Goal: Task Accomplishment & Management: Use online tool/utility

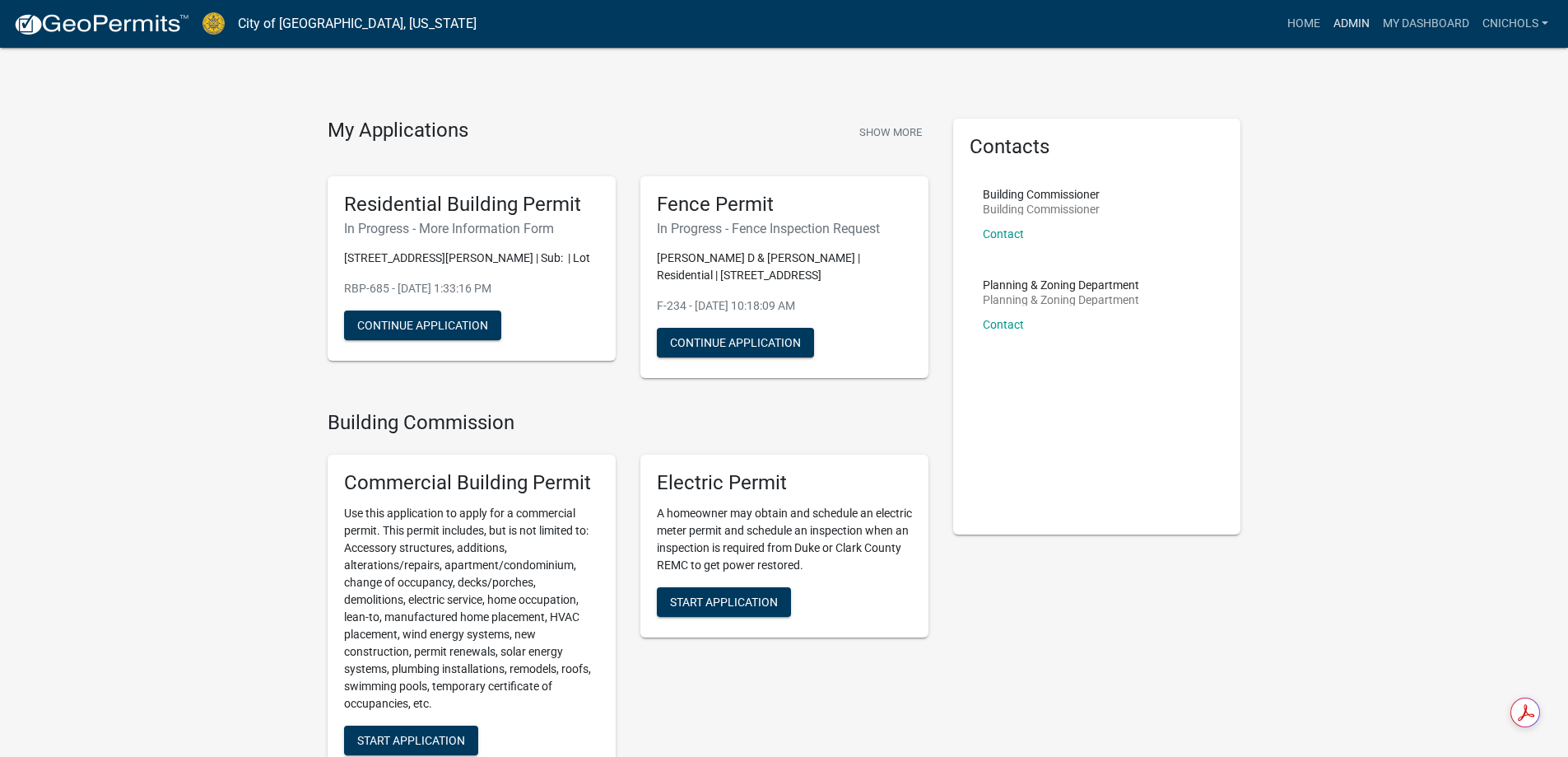
click at [1343, 25] on link "Admin" at bounding box center [1350, 24] width 49 height 32
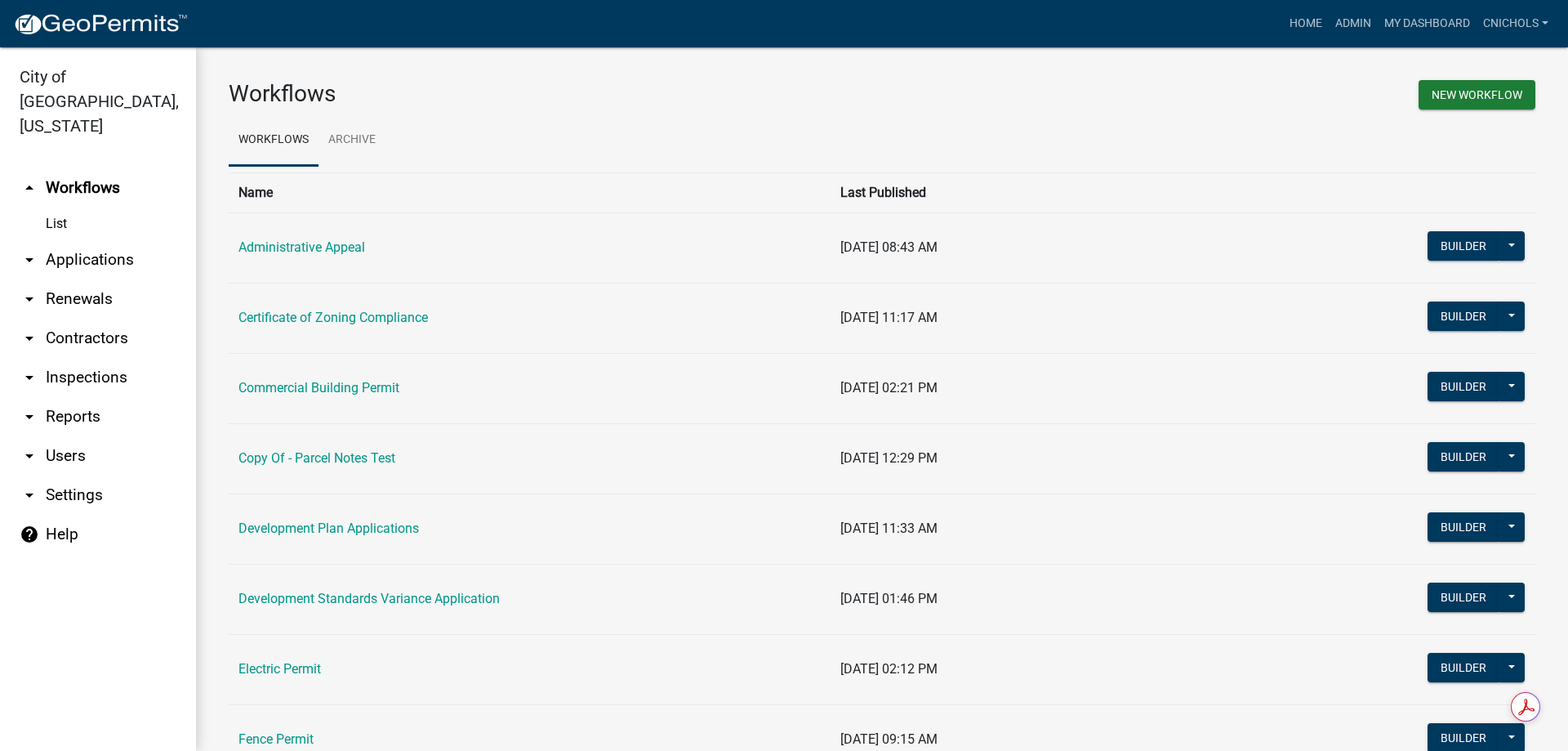
click at [101, 240] on link "arrow_drop_down Applications" at bounding box center [98, 259] width 196 height 39
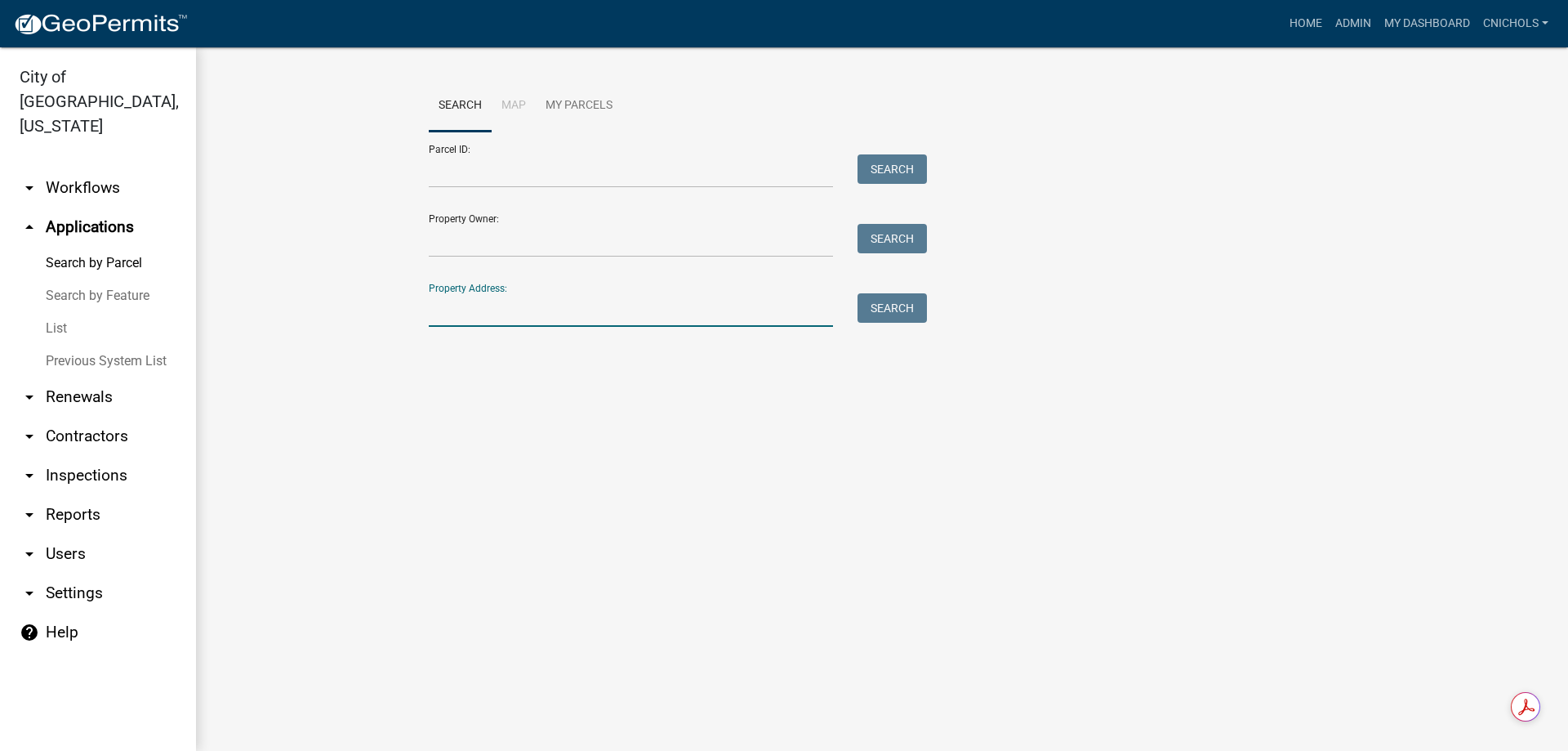
click at [478, 310] on input "Property Address:" at bounding box center [631, 309] width 404 height 33
type input "6010 pine vie"
click at [870, 308] on button "Search" at bounding box center [892, 307] width 69 height 30
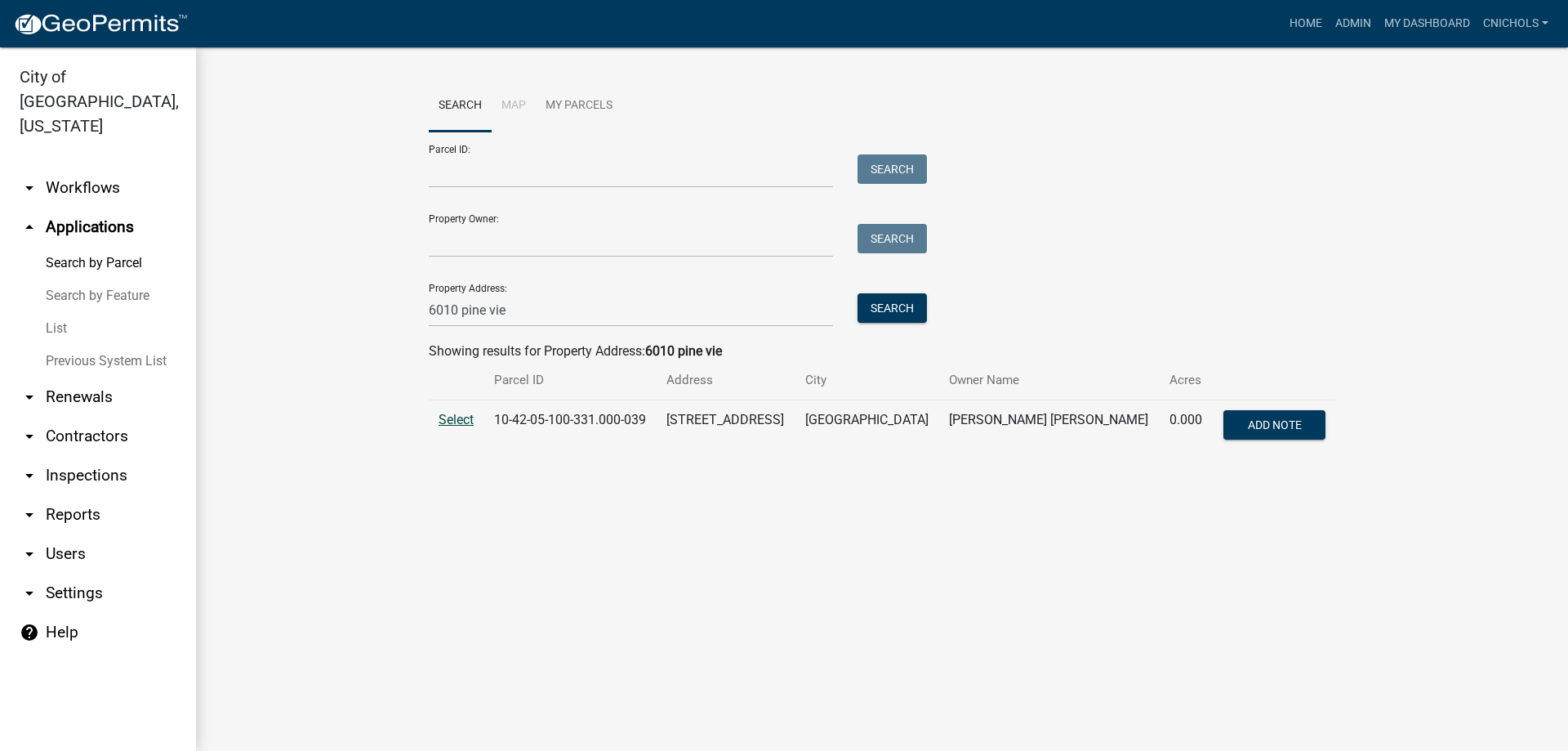
click at [465, 418] on span "Select" at bounding box center [456, 420] width 35 height 15
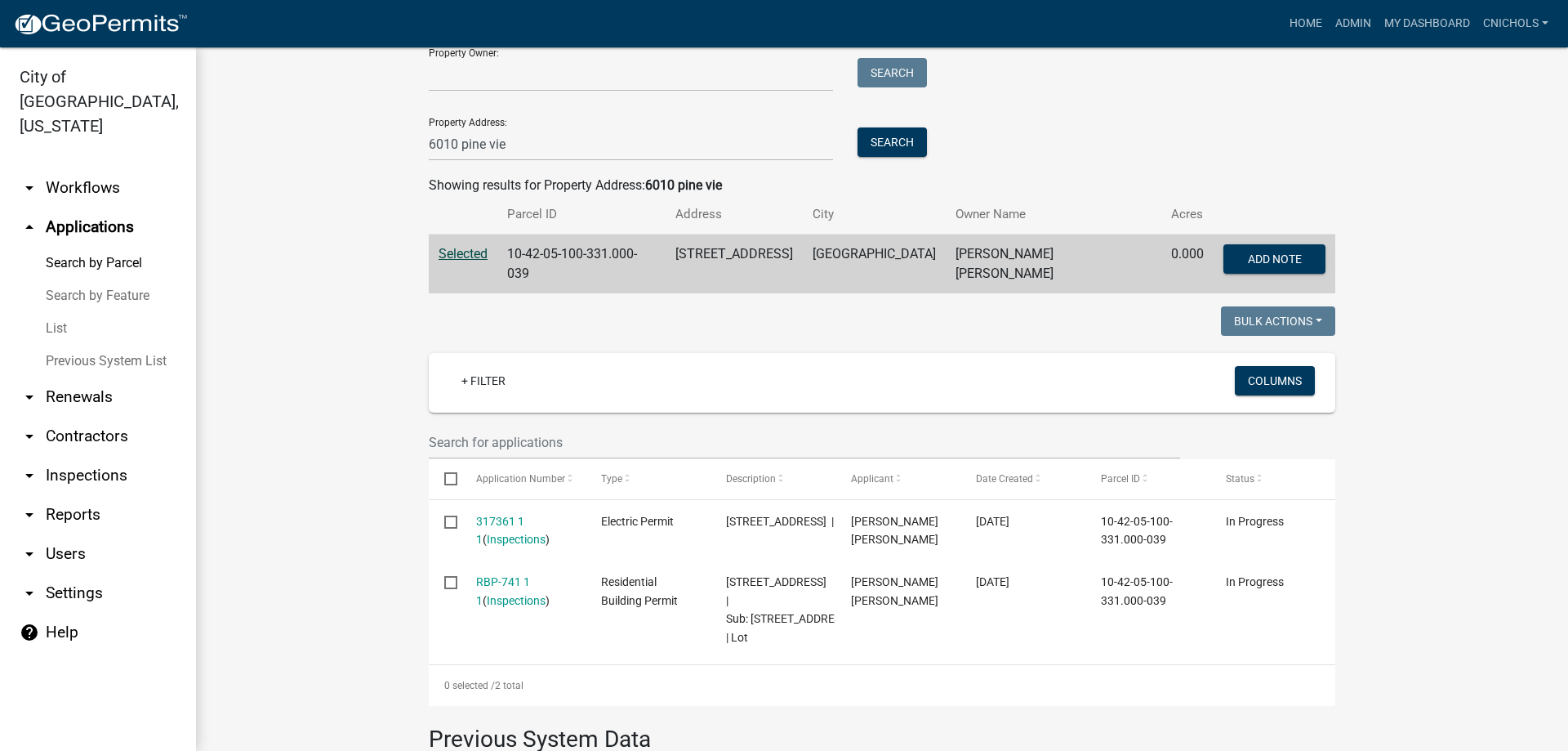
scroll to position [245, 0]
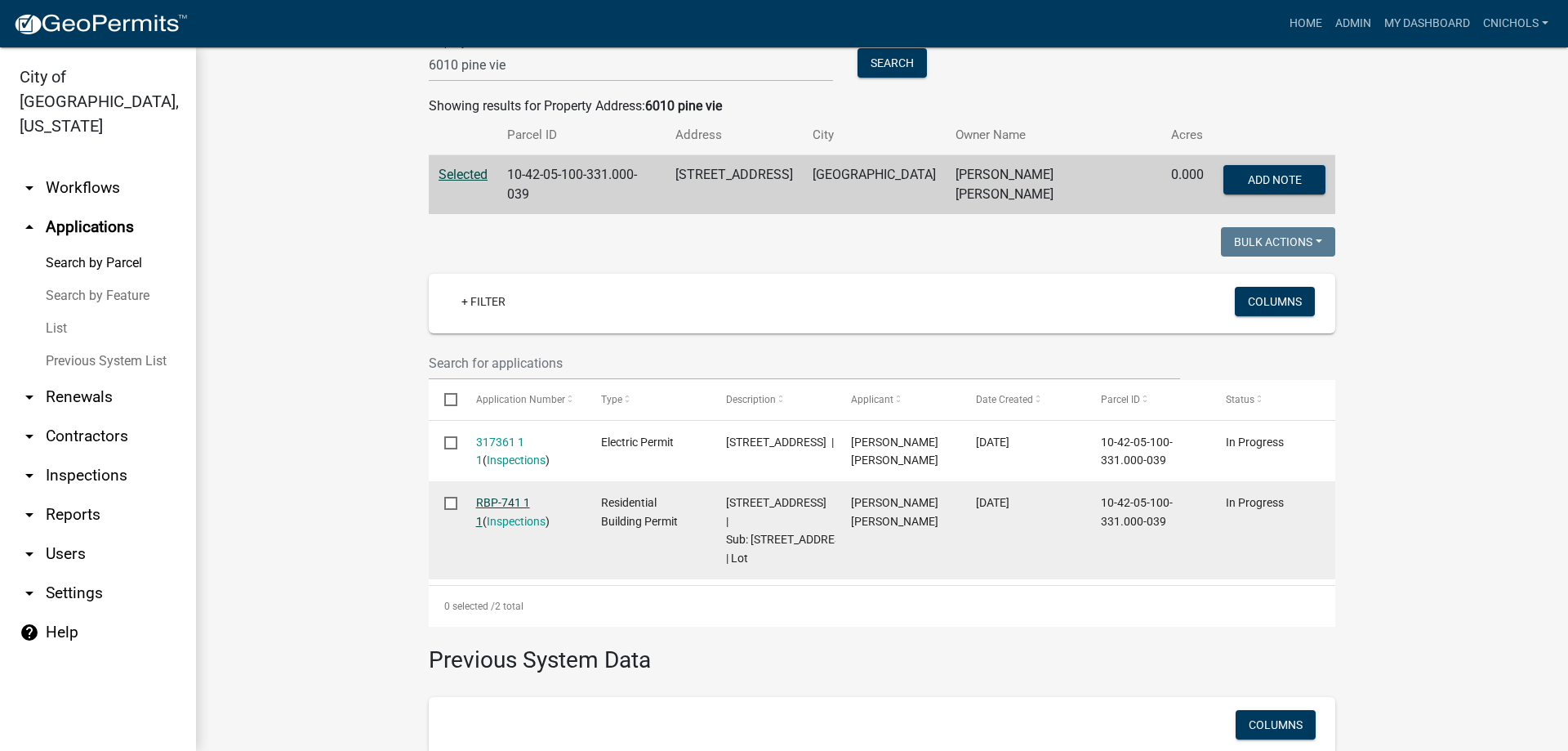
click at [480, 496] on link "RBP-741 1 1" at bounding box center [502, 511] width 54 height 31
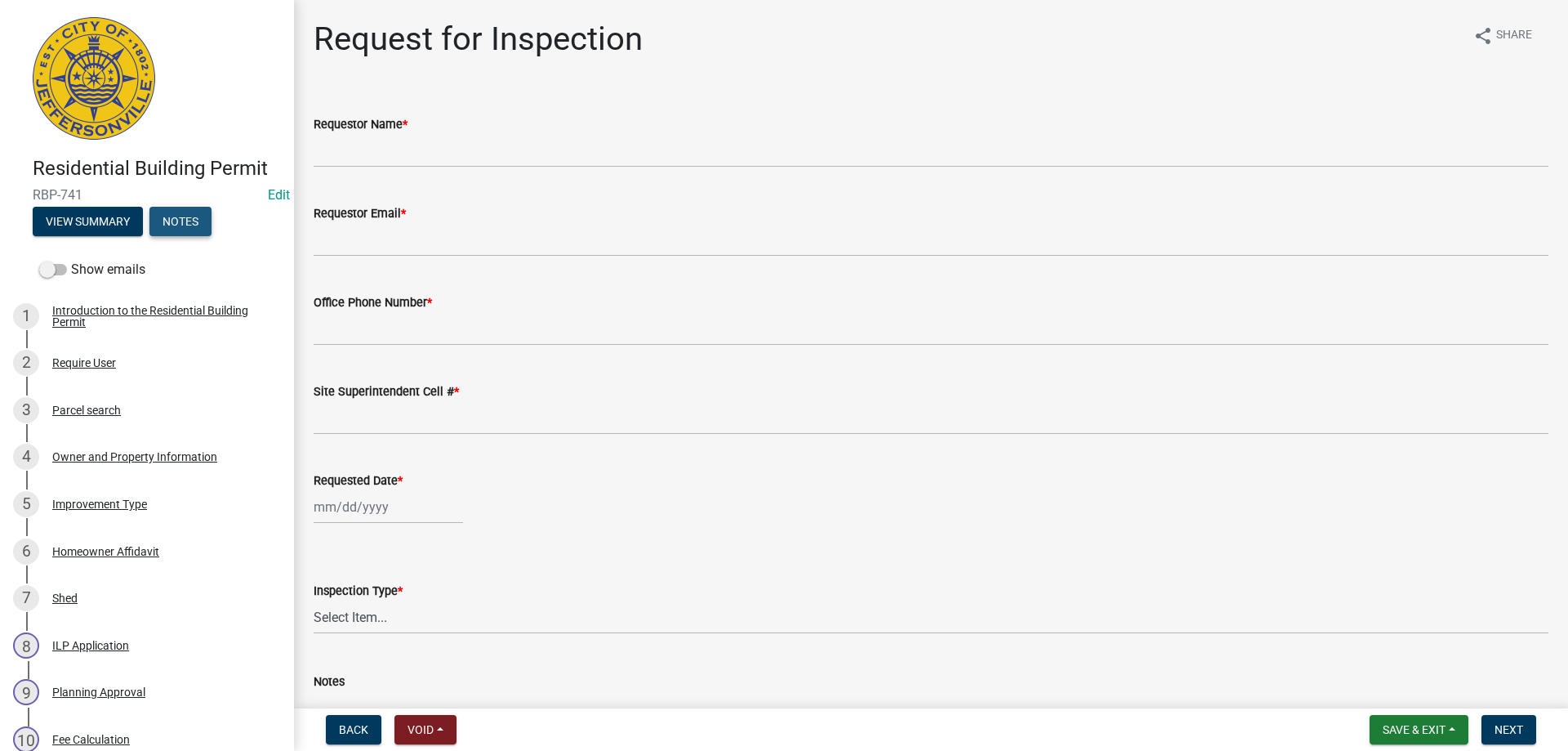
click at [173, 216] on button "Notes" at bounding box center [180, 221] width 62 height 30
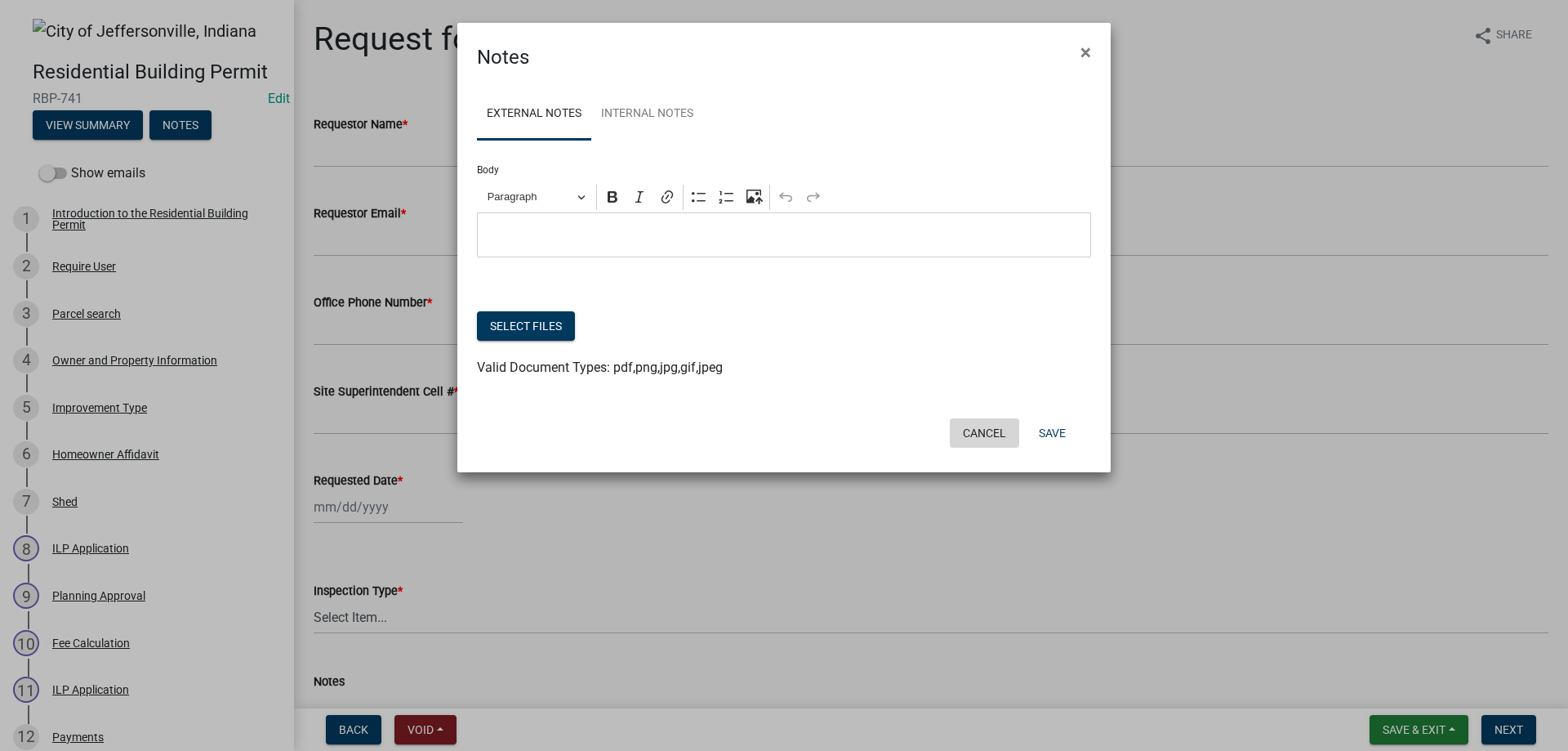
click at [982, 430] on button "Cancel" at bounding box center [984, 432] width 69 height 30
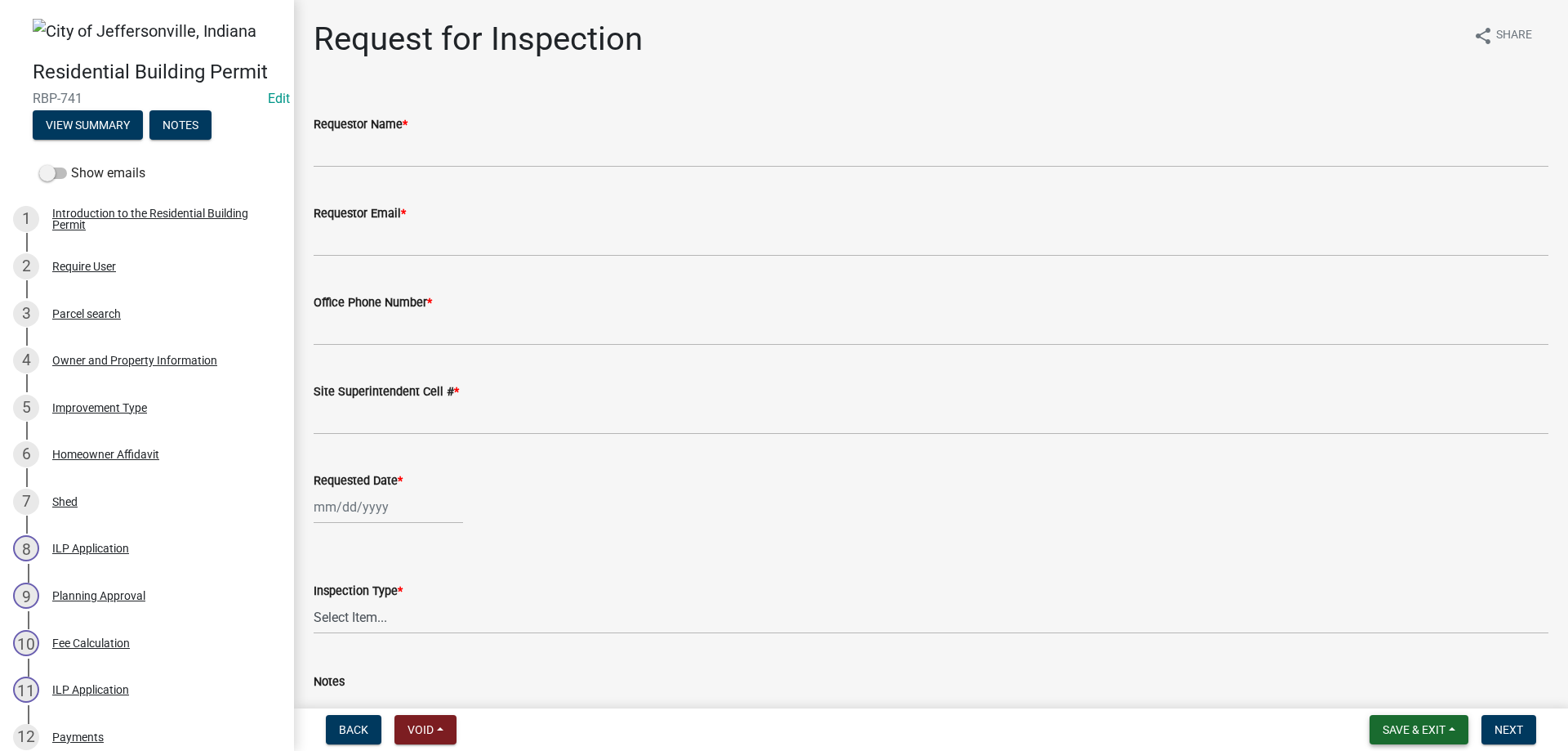
click at [1454, 731] on button "Save & Exit" at bounding box center [1419, 729] width 99 height 30
click at [1385, 682] on button "Save & Exit" at bounding box center [1402, 686] width 130 height 39
